Goal: Information Seeking & Learning: Learn about a topic

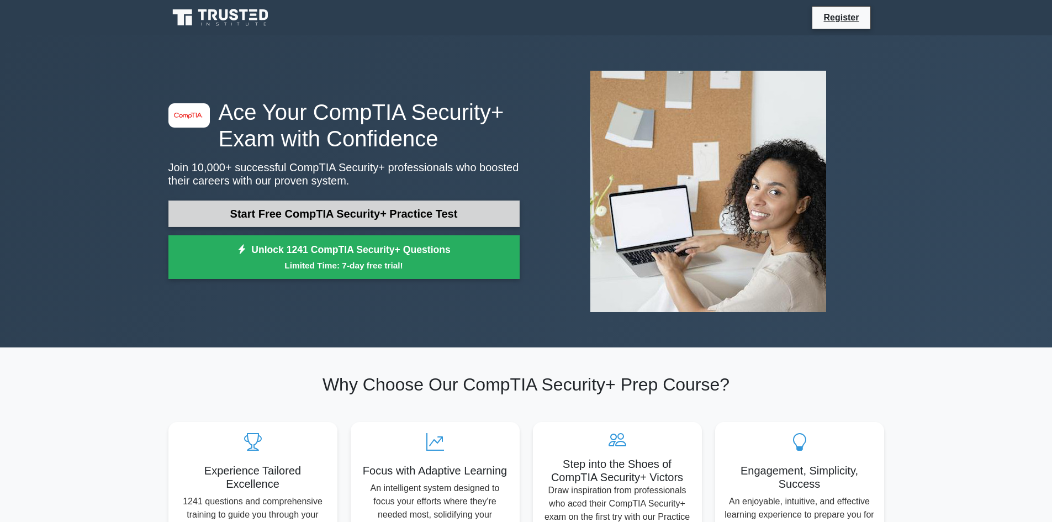
click at [197, 220] on link "Start Free CompTIA Security+ Practice Test" at bounding box center [343, 213] width 351 height 27
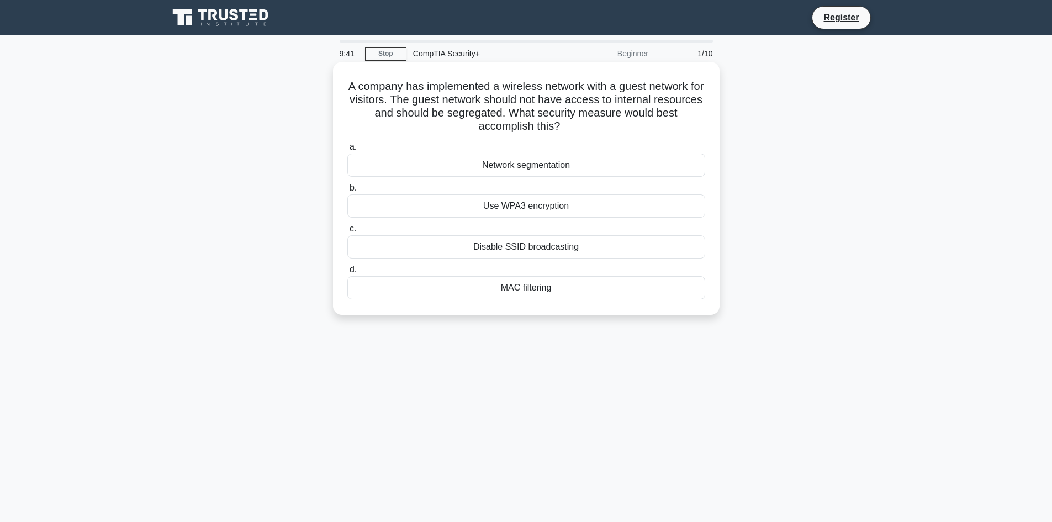
click at [631, 168] on div "Network segmentation" at bounding box center [526, 165] width 358 height 23
click at [347, 151] on input "a. Network segmentation" at bounding box center [347, 147] width 0 height 7
click at [680, 286] on div "Data tokenization" at bounding box center [526, 287] width 358 height 23
click at [347, 273] on input "d. Data tokenization" at bounding box center [347, 269] width 0 height 7
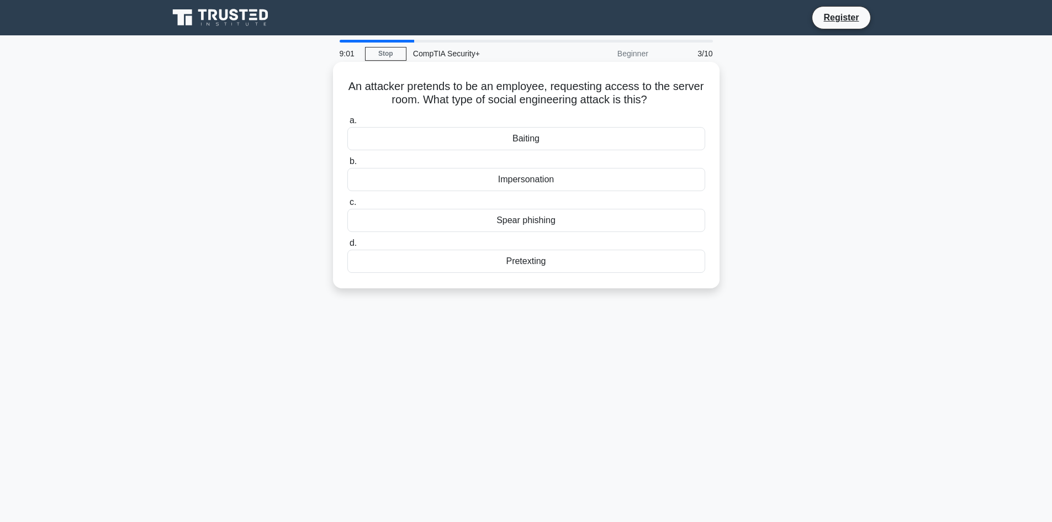
click at [652, 179] on div "Impersonation" at bounding box center [526, 179] width 358 height 23
click at [347, 165] on input "b. Impersonation" at bounding box center [347, 161] width 0 height 7
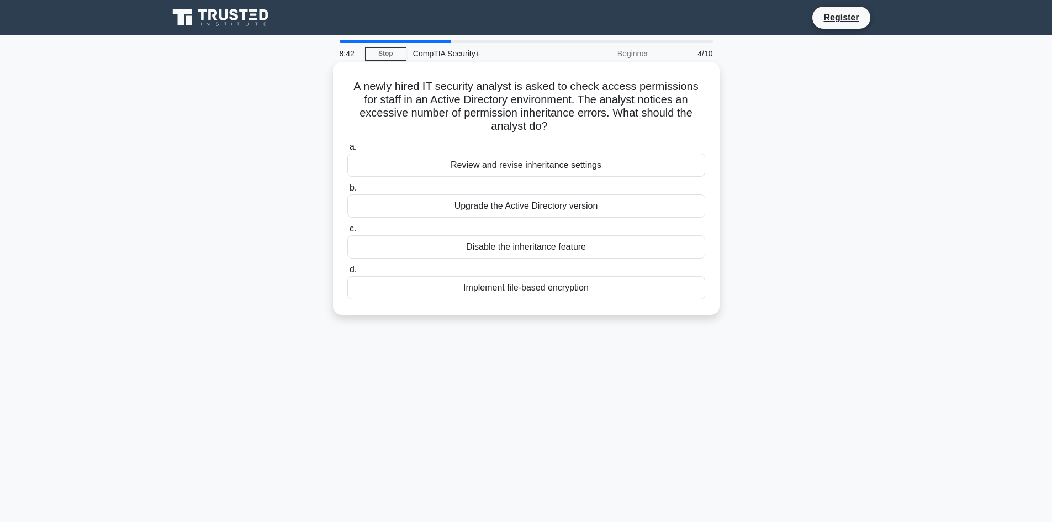
click at [642, 162] on div "Review and revise inheritance settings" at bounding box center [526, 165] width 358 height 23
click at [347, 151] on input "a. Review and revise inheritance settings" at bounding box center [347, 147] width 0 height 7
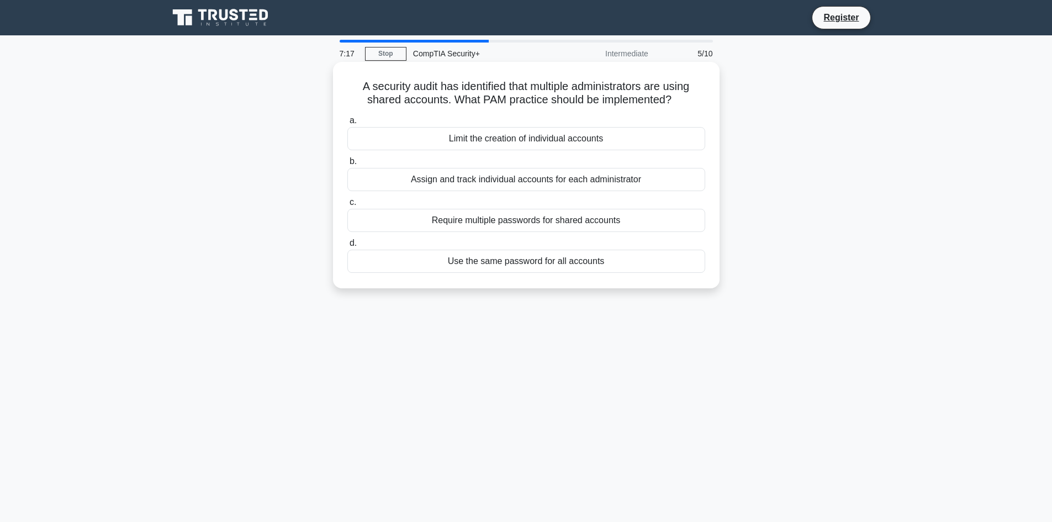
click at [607, 186] on div "Assign and track individual accounts for each administrator" at bounding box center [526, 179] width 358 height 23
click at [347, 165] on input "b. Assign and track individual accounts for each administrator" at bounding box center [347, 161] width 0 height 7
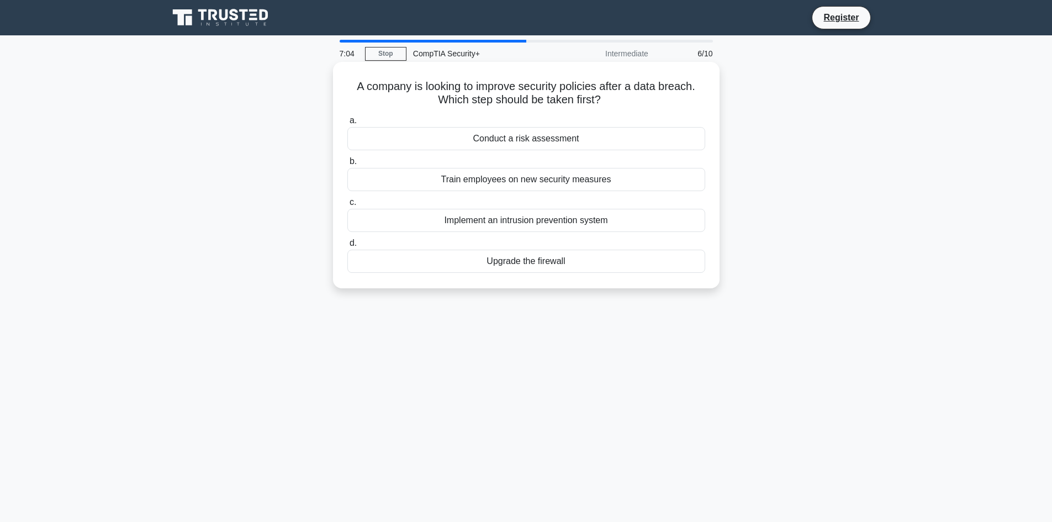
click at [573, 142] on div "Conduct a risk assessment" at bounding box center [526, 138] width 358 height 23
click at [347, 124] on input "a. Conduct a risk assessment" at bounding box center [347, 120] width 0 height 7
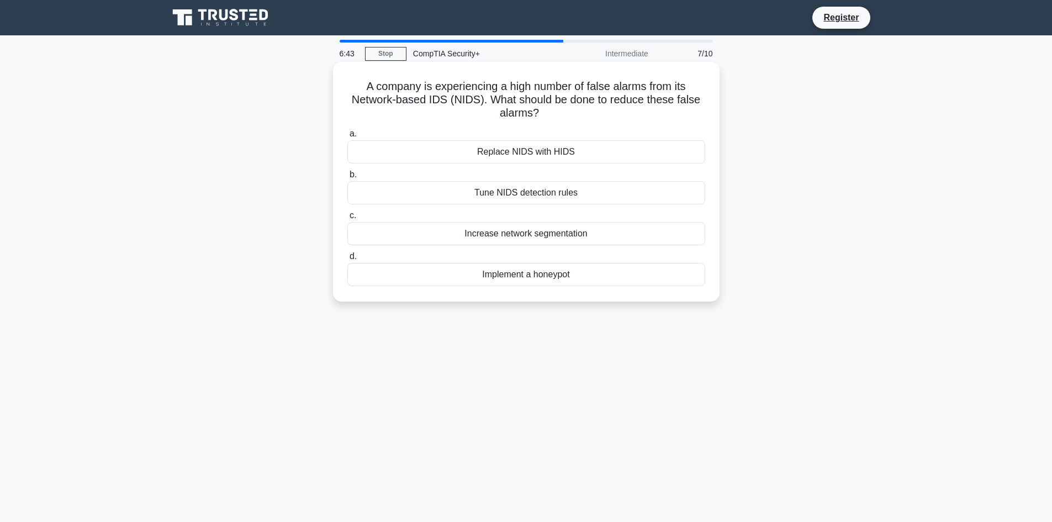
click at [577, 194] on div "Tune NIDS detection rules" at bounding box center [526, 192] width 358 height 23
click at [347, 178] on input "b. Tune NIDS detection rules" at bounding box center [347, 174] width 0 height 7
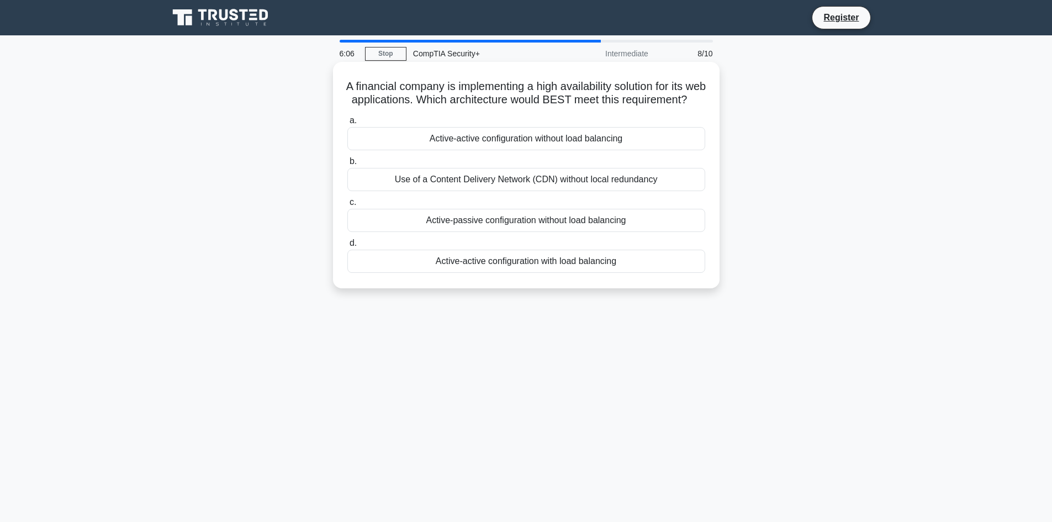
click at [618, 273] on div "Active-active configuration with load balancing" at bounding box center [526, 261] width 358 height 23
click at [347, 247] on input "d. Active-active configuration with load balancing" at bounding box center [347, 243] width 0 height 7
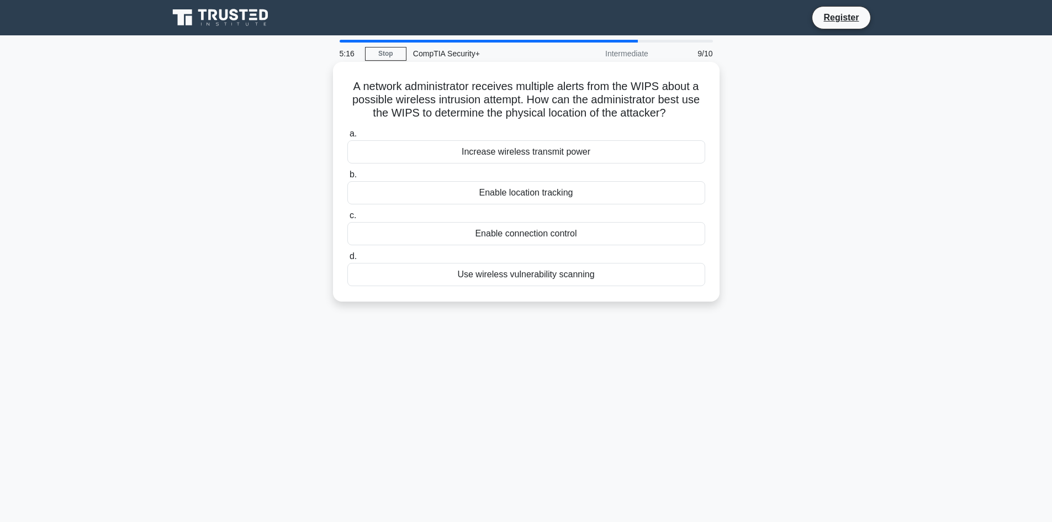
click at [599, 194] on div "Enable location tracking" at bounding box center [526, 192] width 358 height 23
click at [347, 178] on input "b. Enable location tracking" at bounding box center [347, 174] width 0 height 7
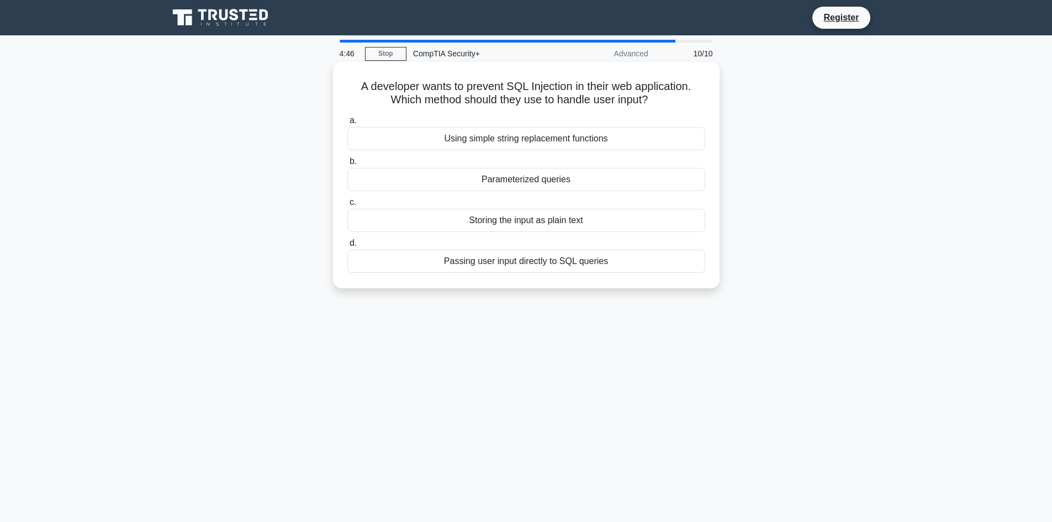
click at [655, 177] on div "Parameterized queries" at bounding box center [526, 179] width 358 height 23
click at [347, 165] on input "b. Parameterized queries" at bounding box center [347, 161] width 0 height 7
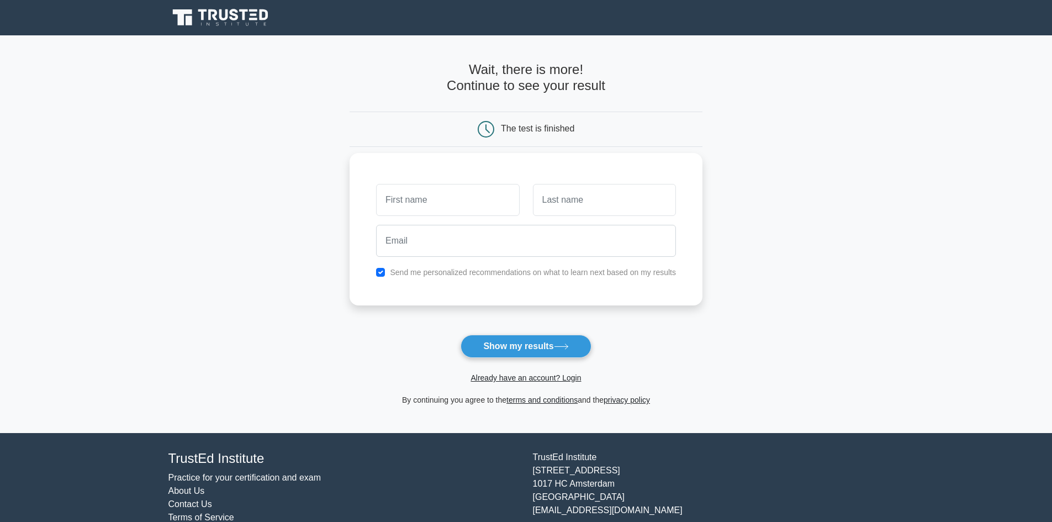
click at [418, 197] on input "text" at bounding box center [447, 200] width 143 height 32
type input "David"
type input "Anderson"
type input "dlanderson0316@gmail.com"
click at [382, 273] on input "checkbox" at bounding box center [380, 272] width 9 height 9
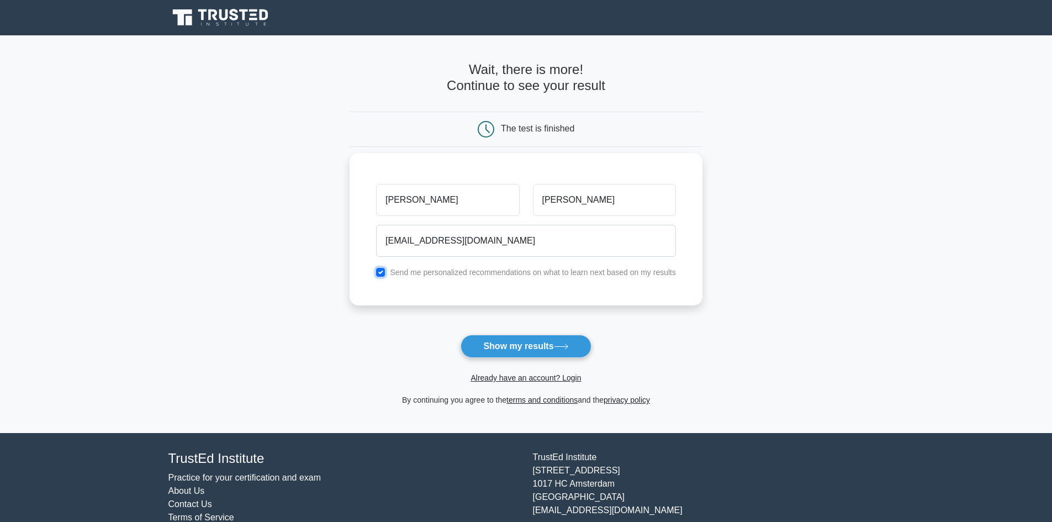
checkbox input "false"
click at [548, 345] on button "Show my results" at bounding box center [526, 346] width 130 height 23
